Goal: Obtain resource: Obtain resource

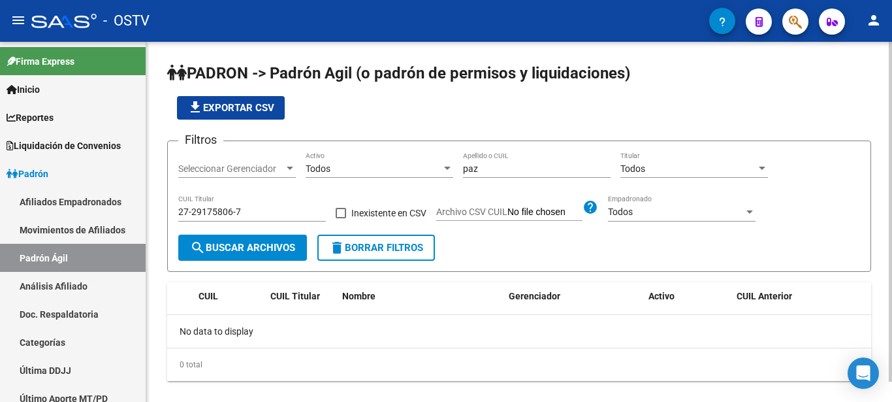
click at [221, 218] on input "27-29175806-7" at bounding box center [252, 211] width 148 height 11
click at [246, 246] on span "search Buscar Archivos" at bounding box center [242, 248] width 105 height 12
click at [515, 176] on div "[PERSON_NAME] Apellido o CUIL" at bounding box center [537, 170] width 148 height 37
click at [512, 173] on input "paz" at bounding box center [537, 168] width 148 height 11
type input "[PERSON_NAME]"
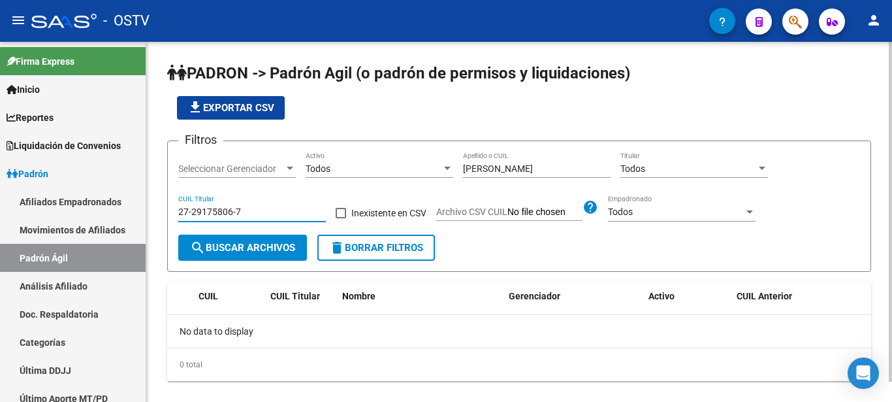
drag, startPoint x: 278, startPoint y: 215, endPoint x: 150, endPoint y: 218, distance: 128.1
click at [178, 218] on input "27-29175806-7" at bounding box center [252, 211] width 148 height 11
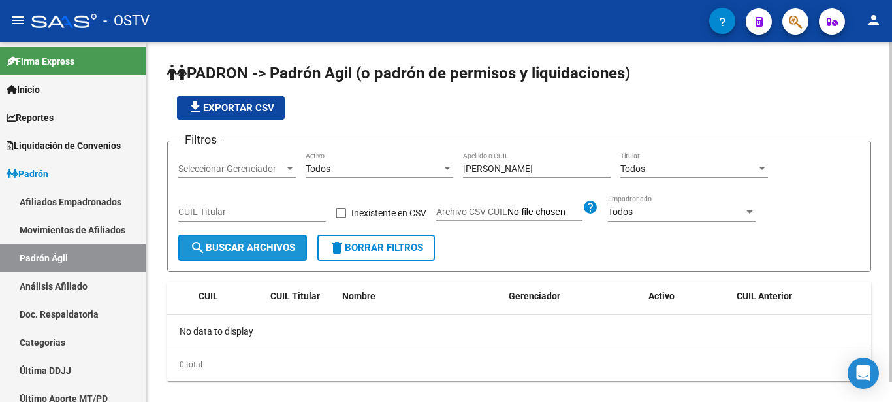
click at [209, 240] on button "search Buscar Archivos" at bounding box center [242, 248] width 129 height 26
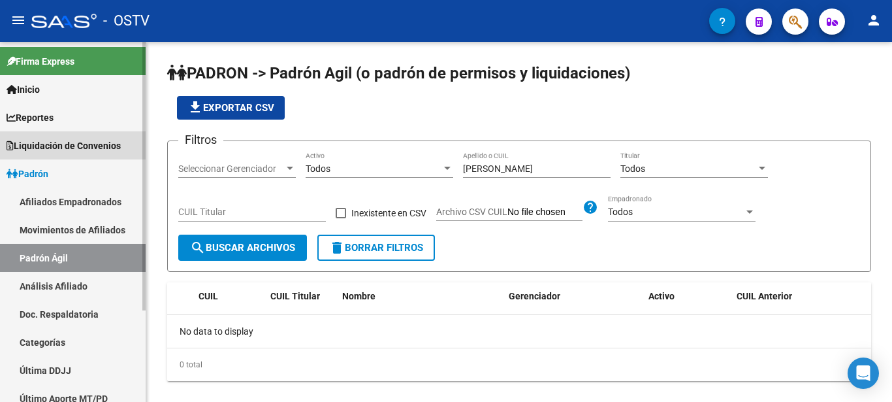
click at [80, 148] on span "Liquidación de Convenios" at bounding box center [64, 146] width 114 height 14
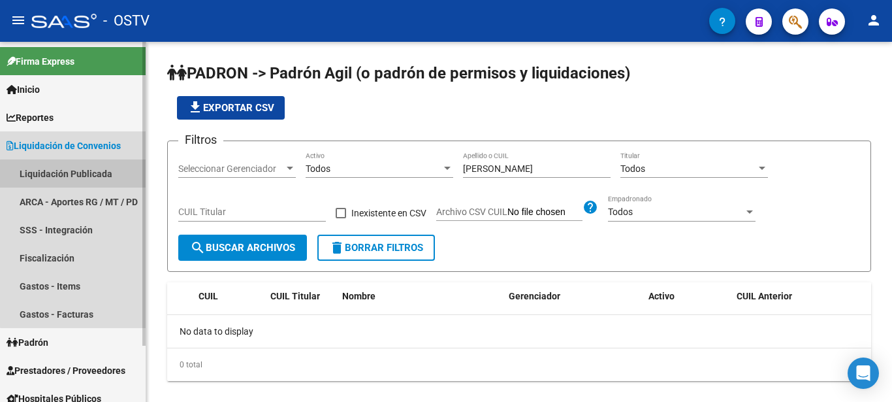
click at [78, 174] on link "Liquidación Publicada" at bounding box center [73, 173] width 146 height 28
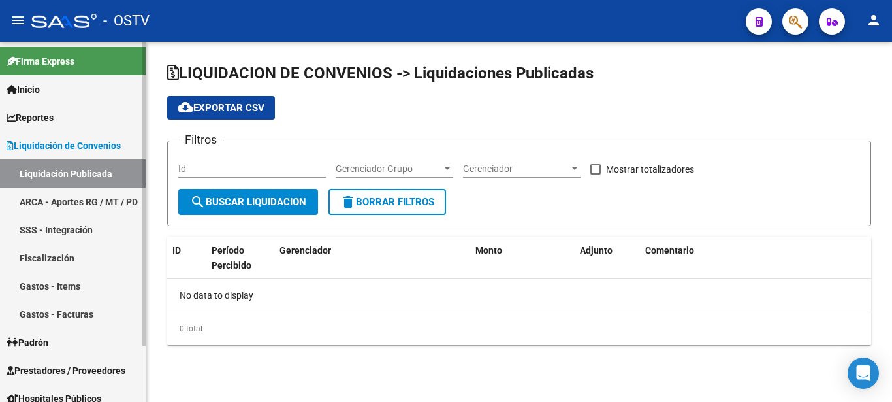
checkbox input "true"
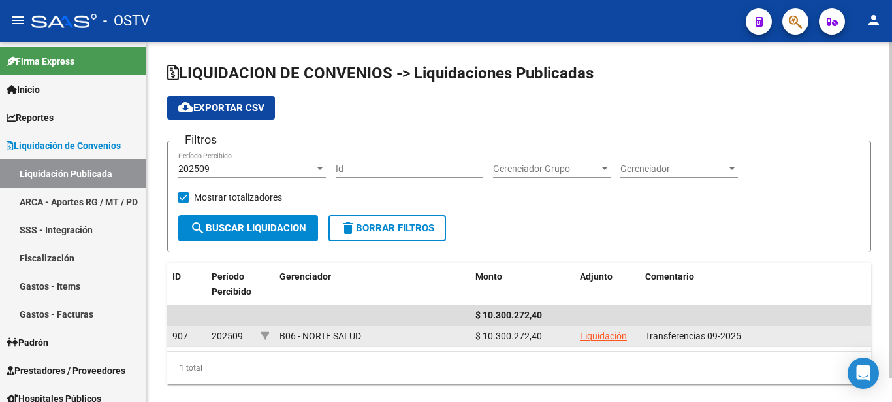
click at [610, 344] on datatable-body-cell "Liquidación" at bounding box center [607, 336] width 65 height 20
click at [608, 338] on link "Liquidación" at bounding box center [603, 336] width 47 height 10
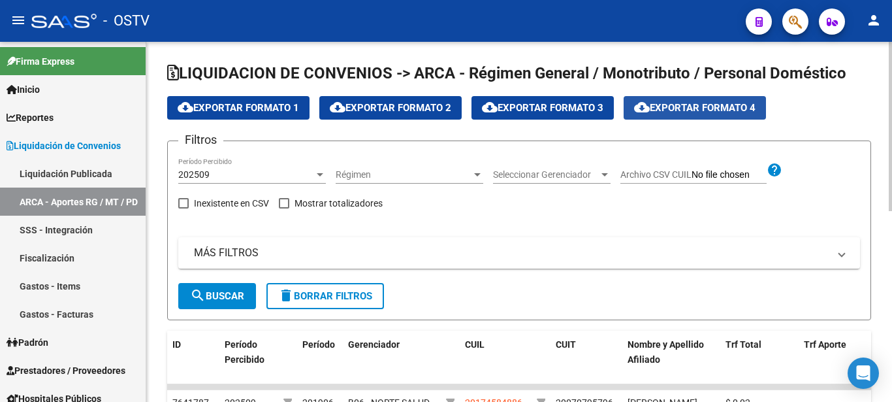
click at [718, 107] on span "cloud_download Exportar Formato 4" at bounding box center [695, 108] width 122 height 12
